Goal: Find contact information: Find contact information

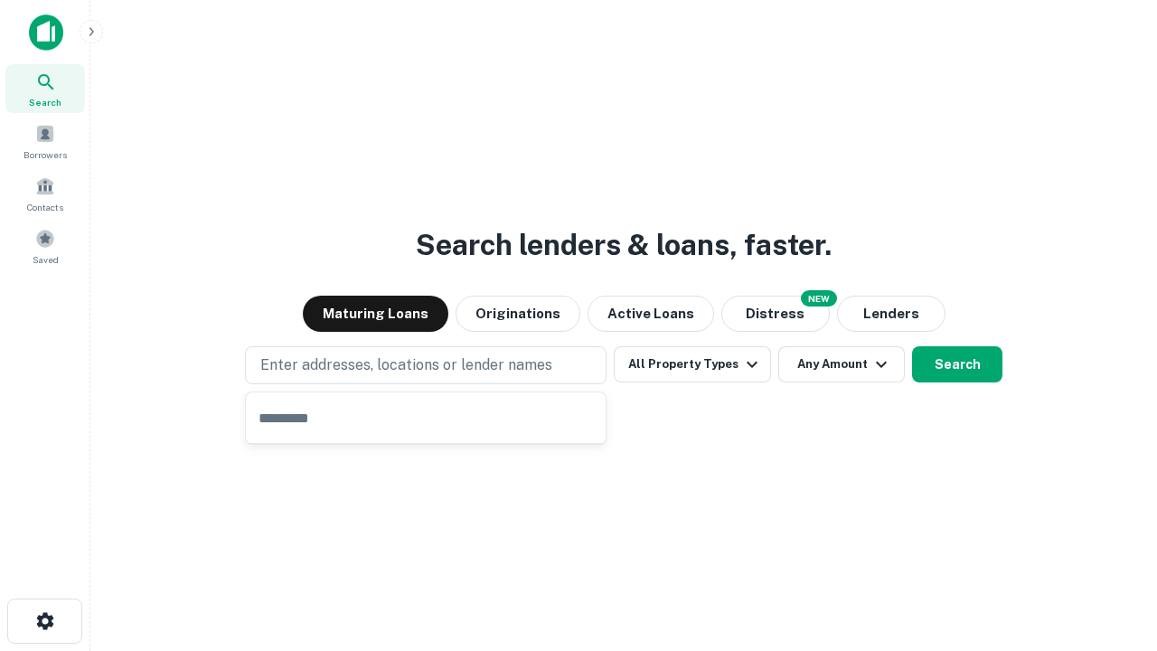
type input "**********"
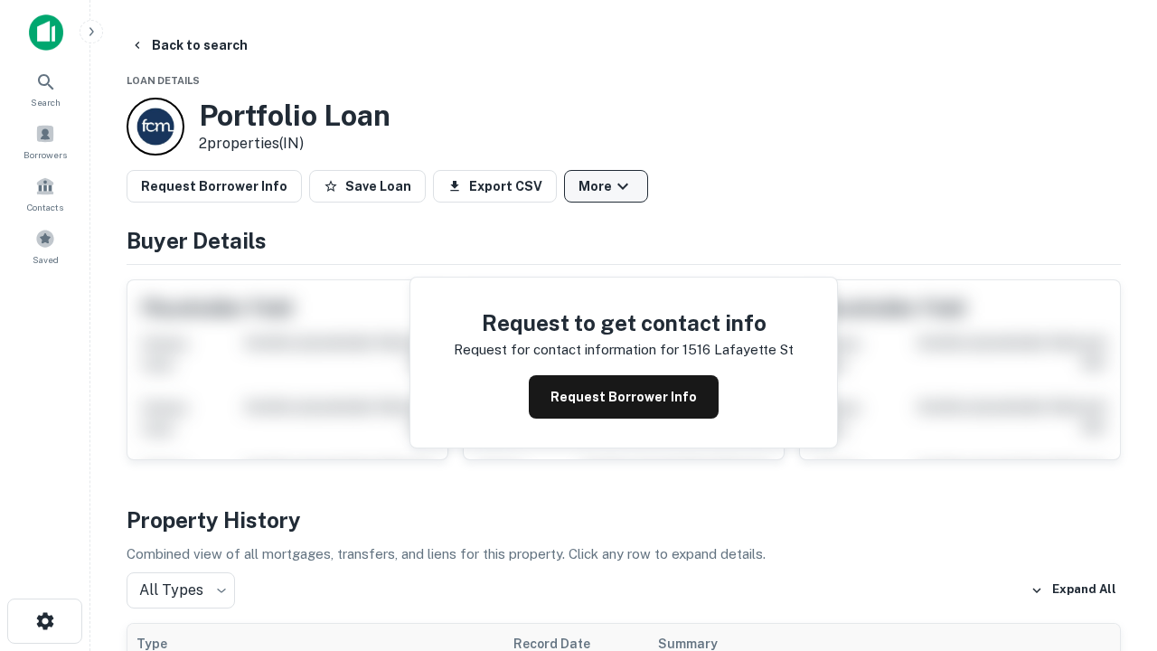
click at [606, 186] on button "More" at bounding box center [606, 186] width 84 height 33
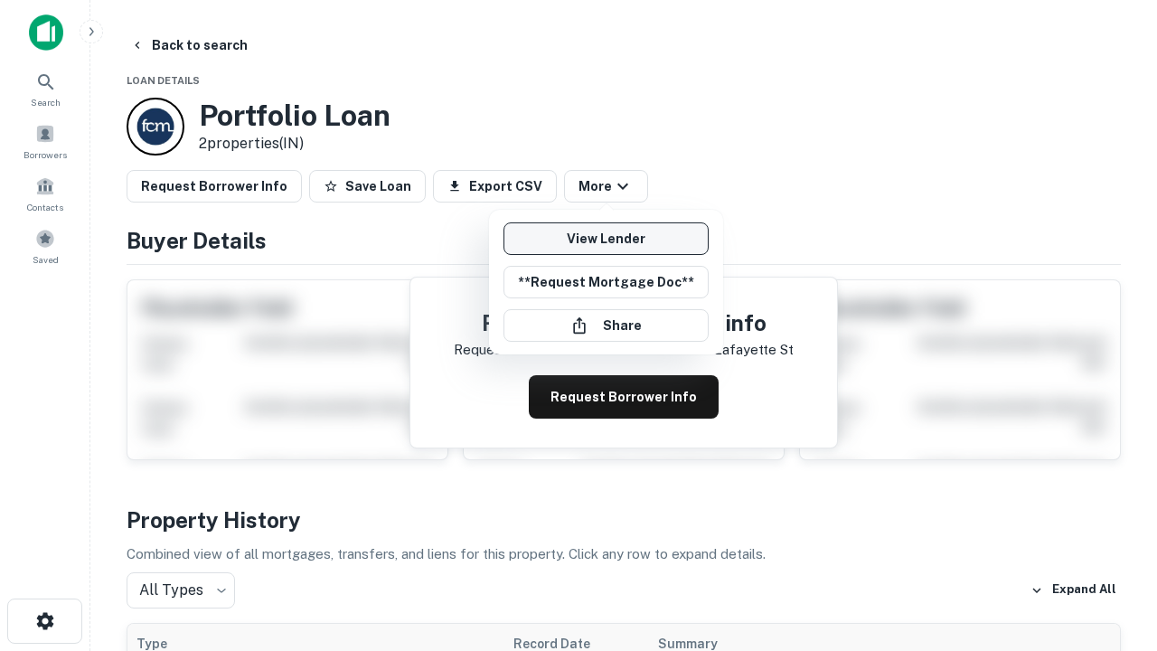
click at [606, 239] on link "View Lender" at bounding box center [606, 238] width 205 height 33
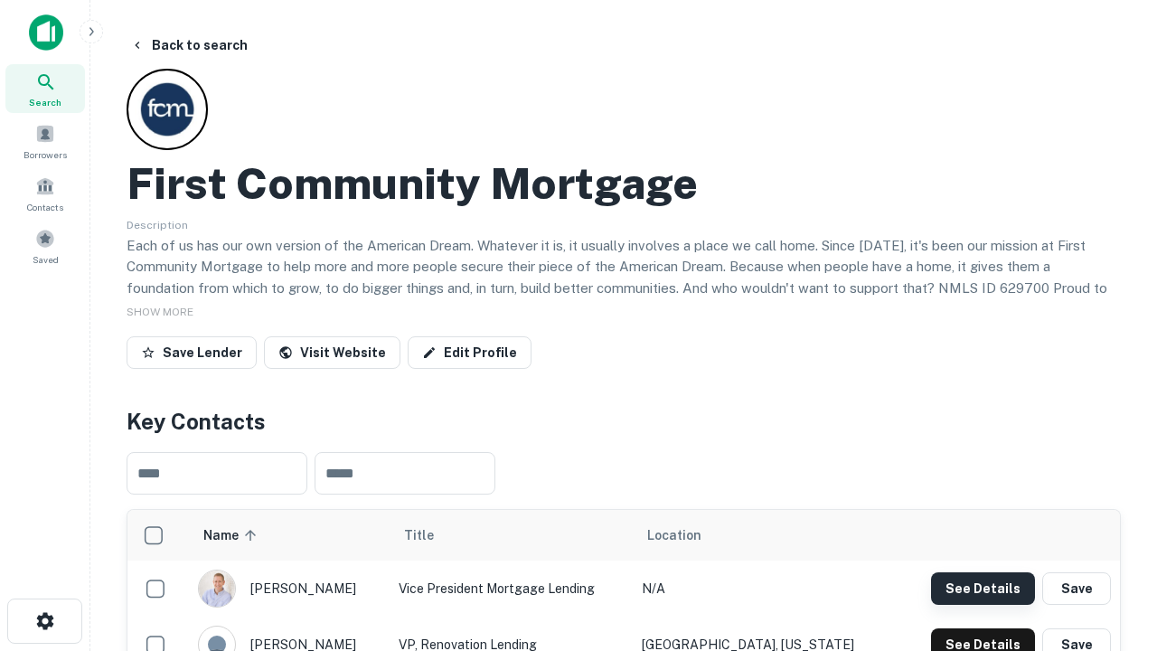
click at [983, 588] on button "See Details" at bounding box center [983, 588] width 104 height 33
click at [44, 621] on icon "button" at bounding box center [45, 621] width 22 height 22
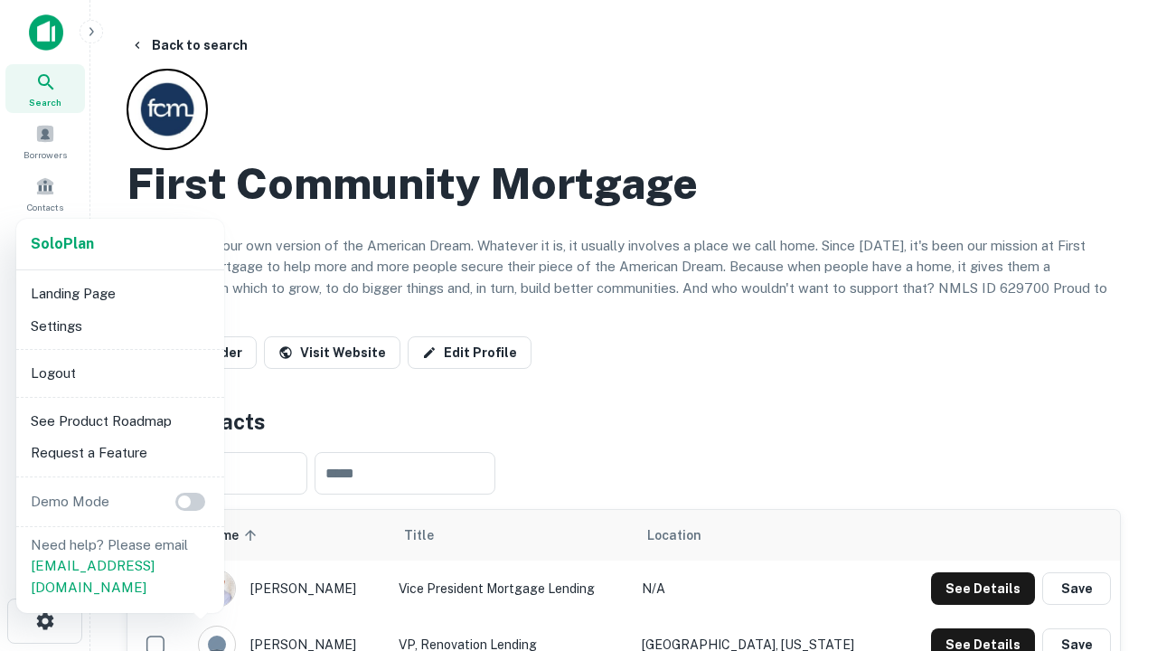
click at [119, 373] on li "Logout" at bounding box center [121, 373] width 194 height 33
